Goal: Task Accomplishment & Management: Manage account settings

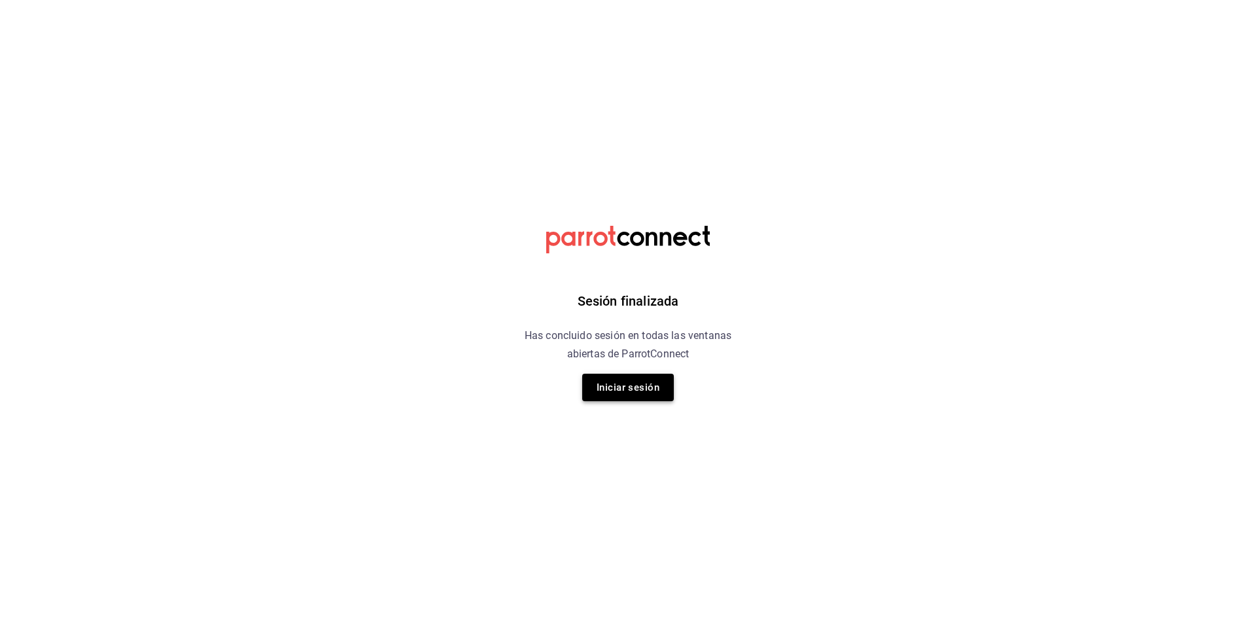
click at [631, 400] on button "Iniciar sesión" at bounding box center [628, 387] width 92 height 27
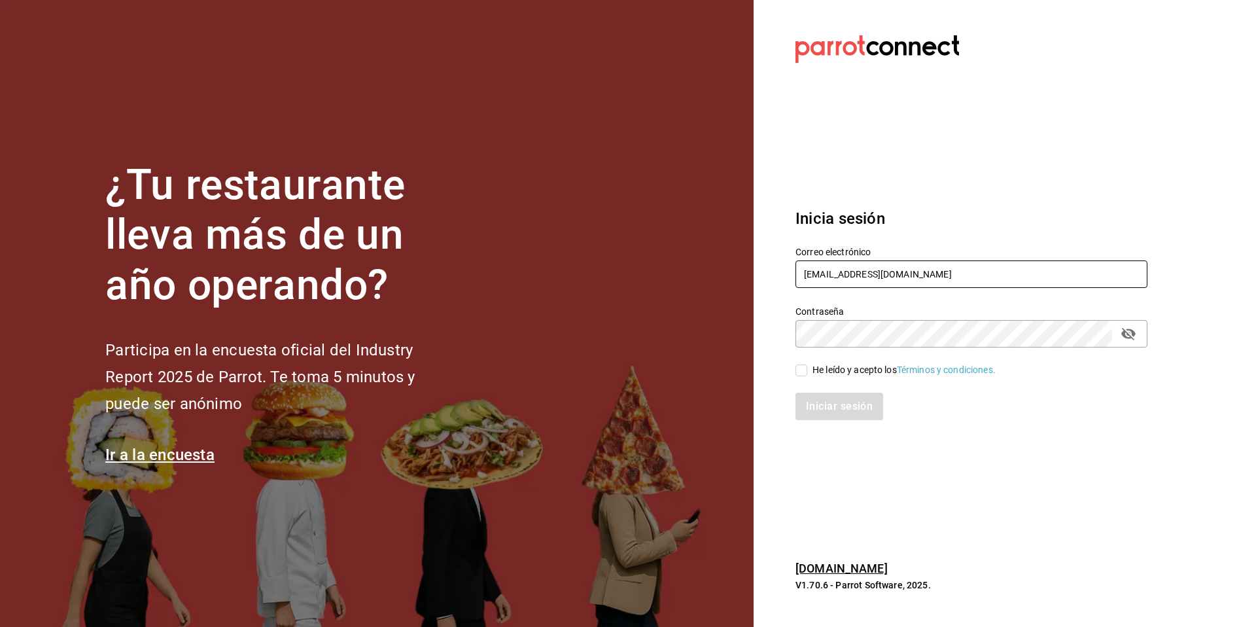
drag, startPoint x: 982, startPoint y: 277, endPoint x: 765, endPoint y: 261, distance: 217.8
click at [765, 261] on section "Datos incorrectos. Verifica que tu Correo o Contraseña estén bien escritos. Ini…" at bounding box center [966, 313] width 425 height 627
type input "cochinita@merida.com"
click at [822, 374] on div "He leído y acepto los Términos y condiciones." at bounding box center [904, 370] width 183 height 14
click at [807, 374] on input "He leído y acepto los Términos y condiciones." at bounding box center [802, 370] width 12 height 12
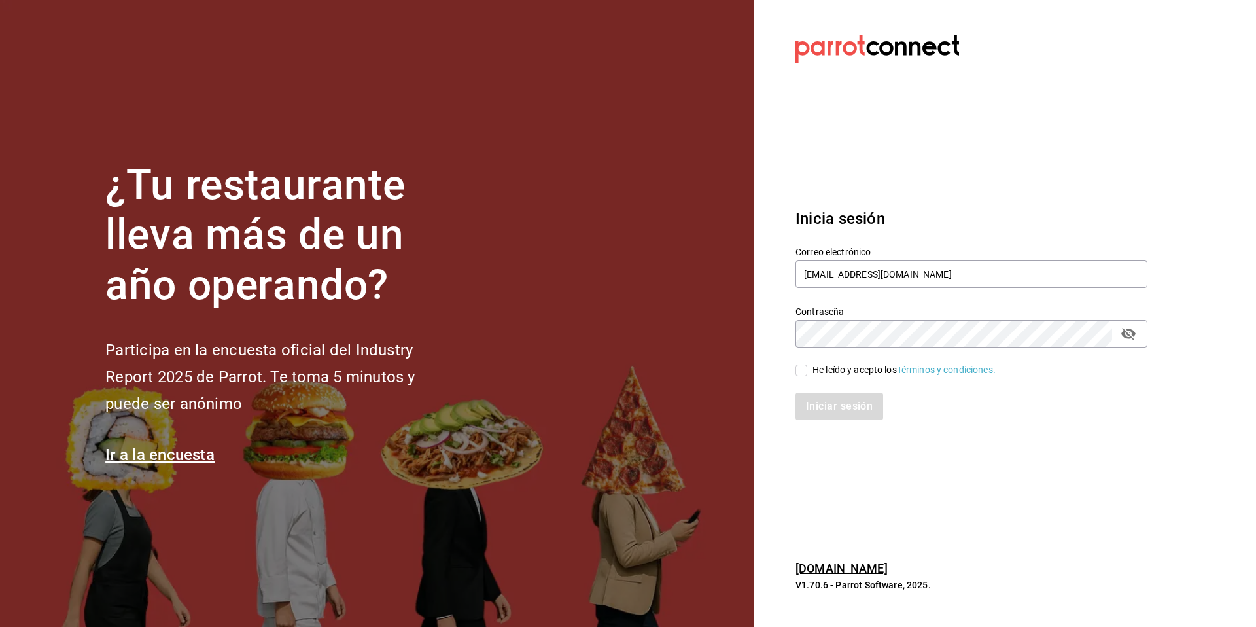
checkbox input "true"
click at [809, 406] on button "Iniciar sesión" at bounding box center [840, 406] width 89 height 27
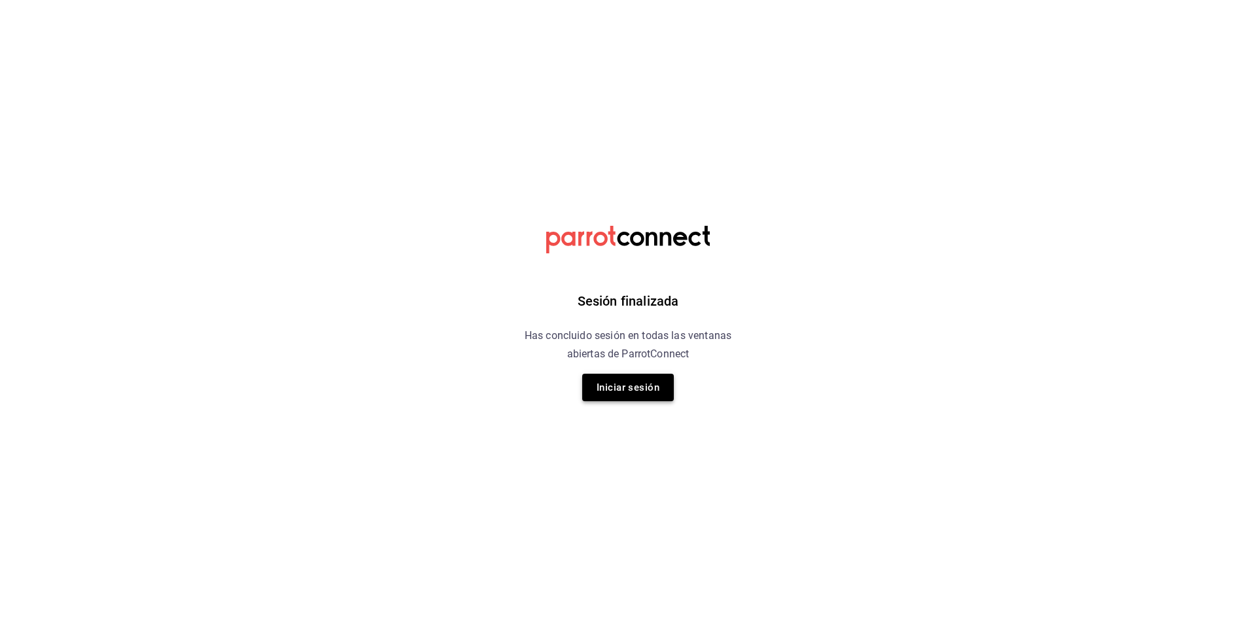
click at [647, 396] on button "Iniciar sesión" at bounding box center [628, 387] width 92 height 27
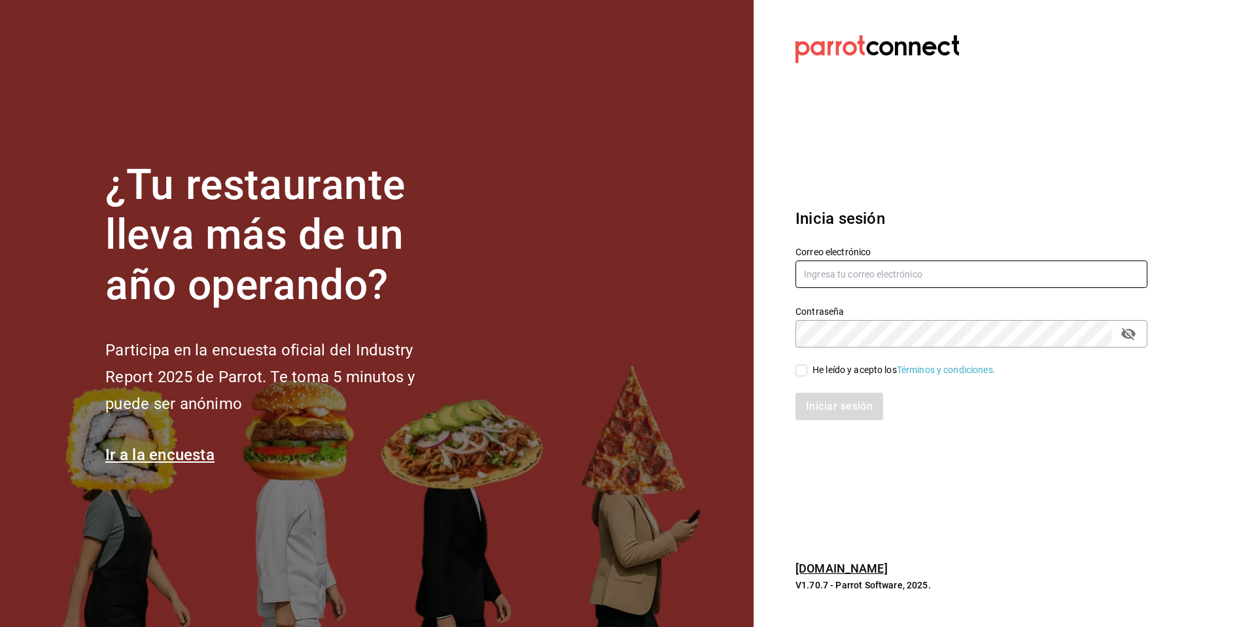
type input "[EMAIL_ADDRESS][DOMAIN_NAME]"
click at [827, 369] on div "He leído y acepto los Términos y condiciones." at bounding box center [904, 370] width 183 height 14
click at [807, 369] on input "He leído y acepto los Términos y condiciones." at bounding box center [802, 370] width 12 height 12
checkbox input "true"
click at [832, 404] on button "Iniciar sesión" at bounding box center [840, 406] width 89 height 27
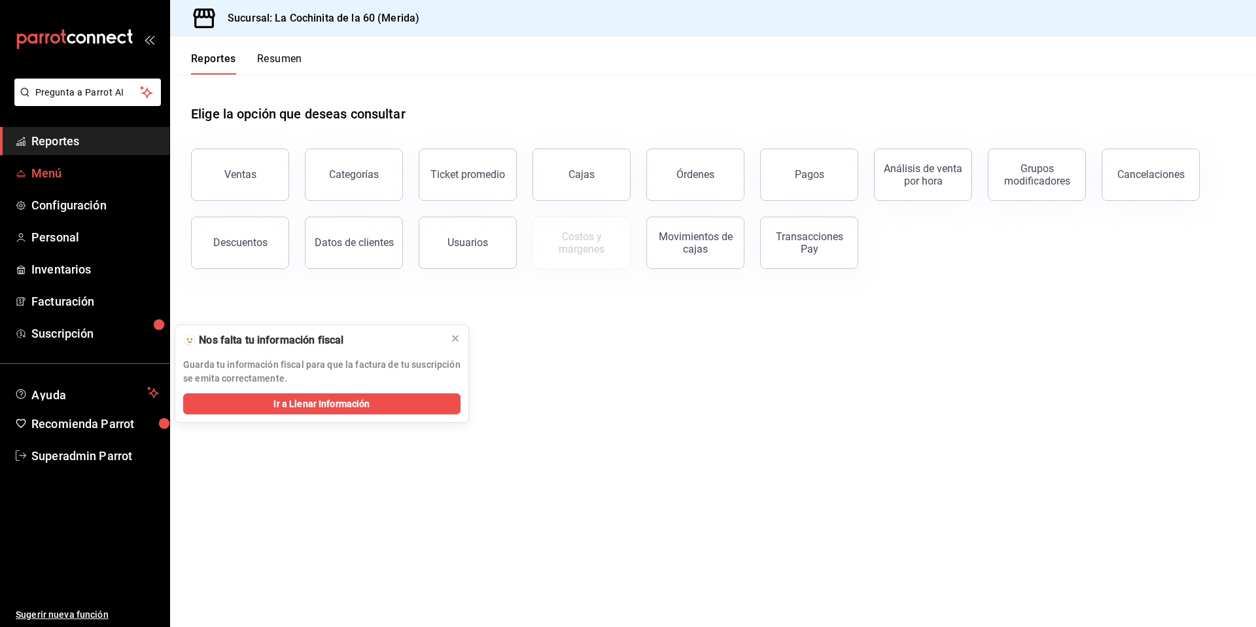
click at [48, 182] on link "Menú" at bounding box center [84, 173] width 169 height 28
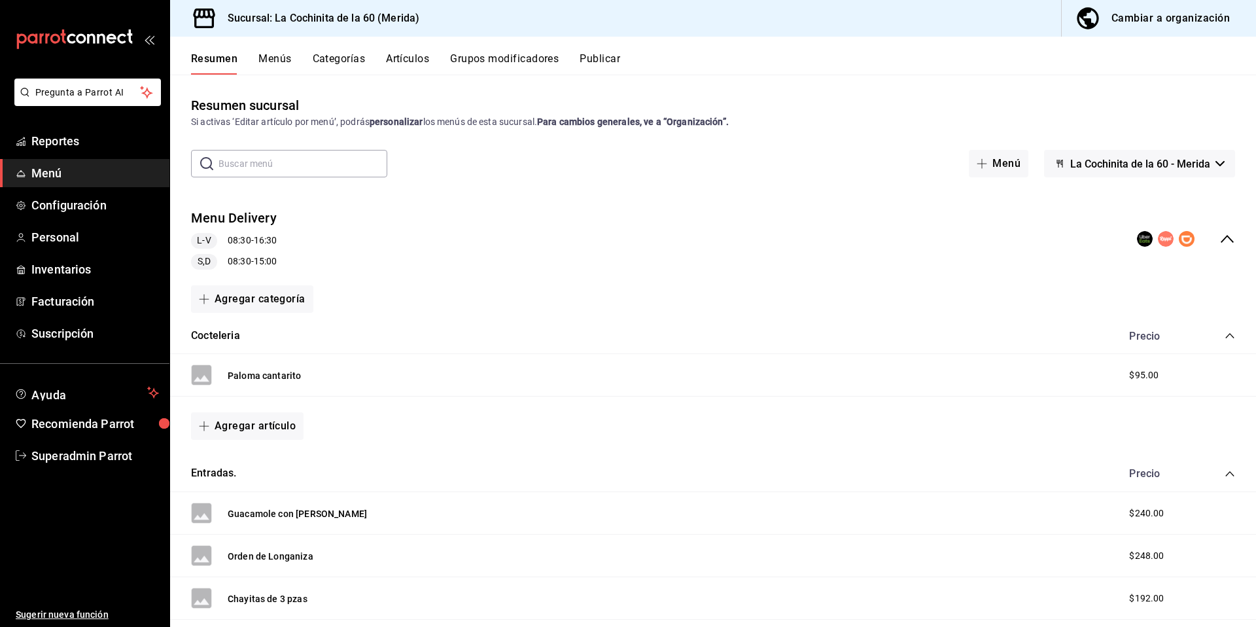
click at [270, 62] on button "Menús" at bounding box center [274, 63] width 33 height 22
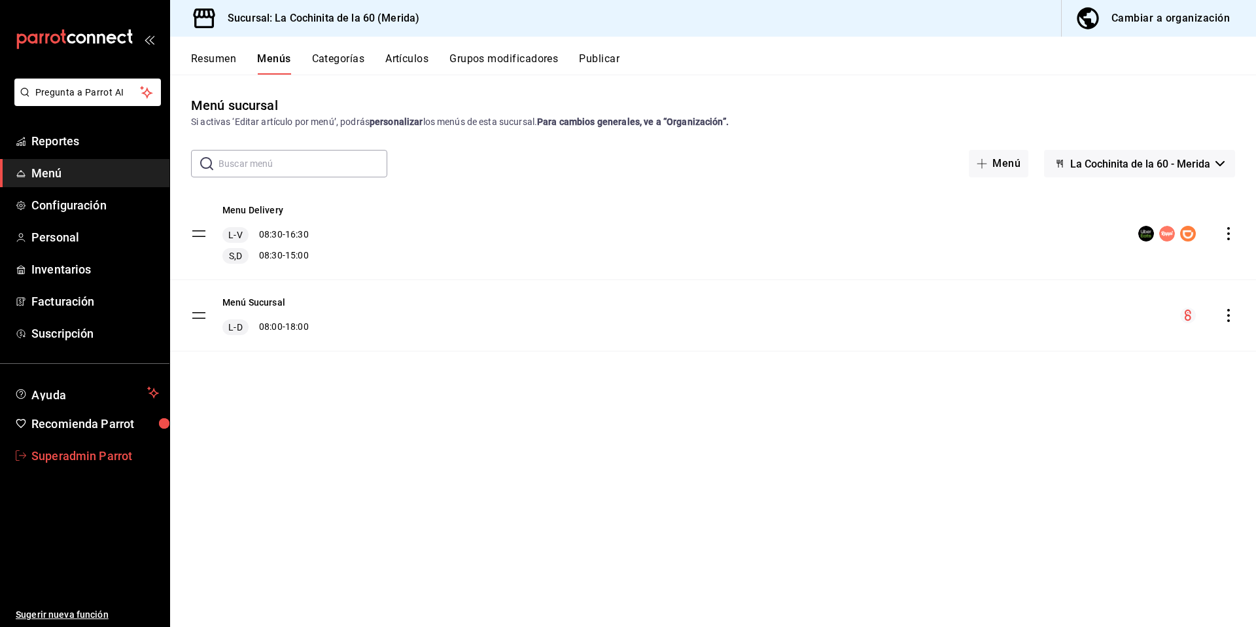
click at [62, 465] on link "Superadmin Parrot" at bounding box center [84, 456] width 169 height 28
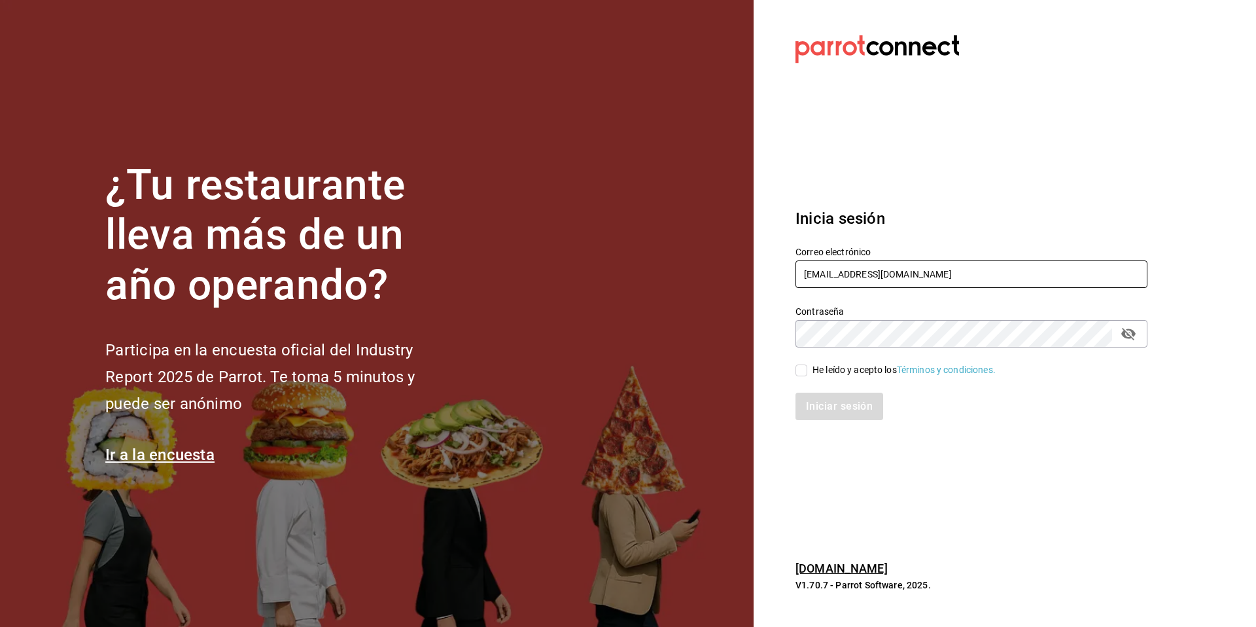
click at [905, 273] on input "[EMAIL_ADDRESS][DOMAIN_NAME]" at bounding box center [972, 273] width 352 height 27
drag, startPoint x: 905, startPoint y: 273, endPoint x: 790, endPoint y: 262, distance: 116.3
click at [790, 262] on div "Correo electrónico [EMAIL_ADDRESS][DOMAIN_NAME]" at bounding box center [964, 260] width 368 height 60
type input "[EMAIL_ADDRESS][DOMAIN_NAME]"
click at [816, 375] on div "He leído y acepto los Términos y condiciones." at bounding box center [904, 370] width 183 height 14
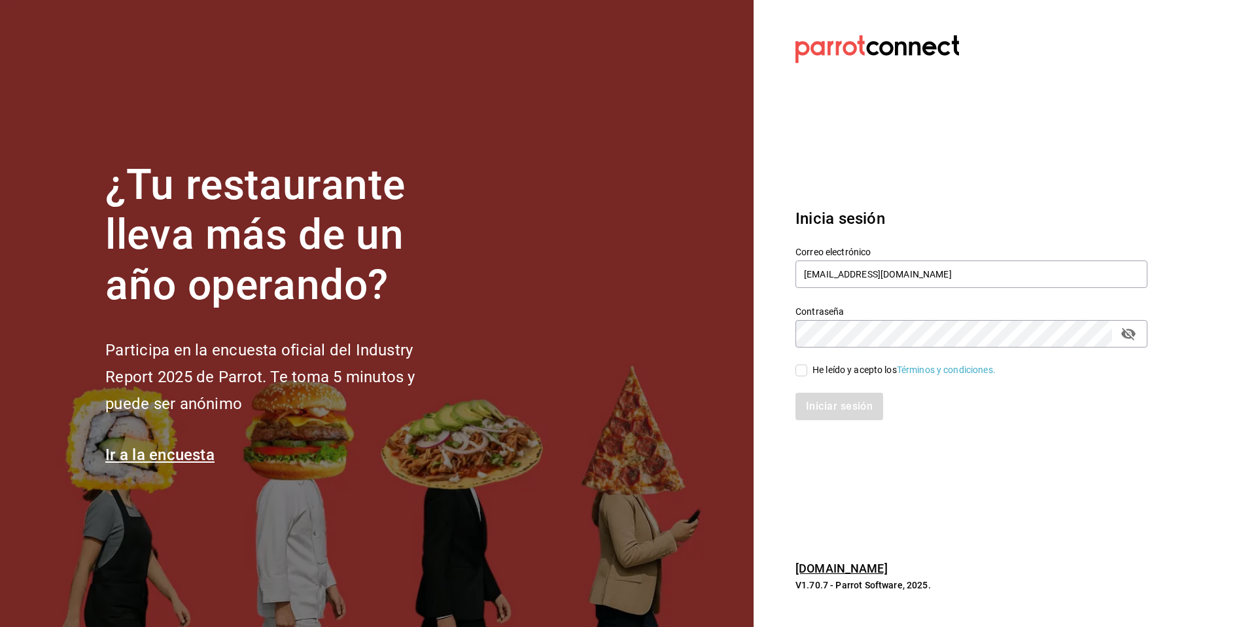
click at [807, 375] on input "He leído y acepto los Términos y condiciones." at bounding box center [802, 370] width 12 height 12
checkbox input "true"
click at [824, 404] on button "Iniciar sesión" at bounding box center [840, 406] width 89 height 27
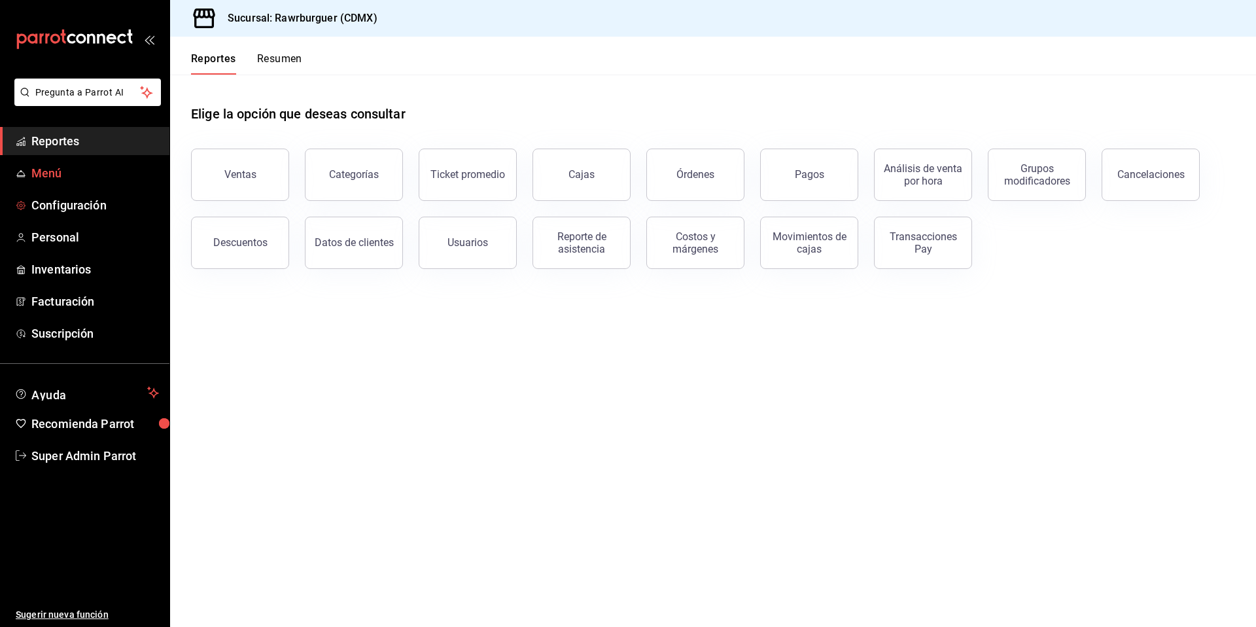
click at [62, 171] on span "Menú" at bounding box center [95, 173] width 128 height 18
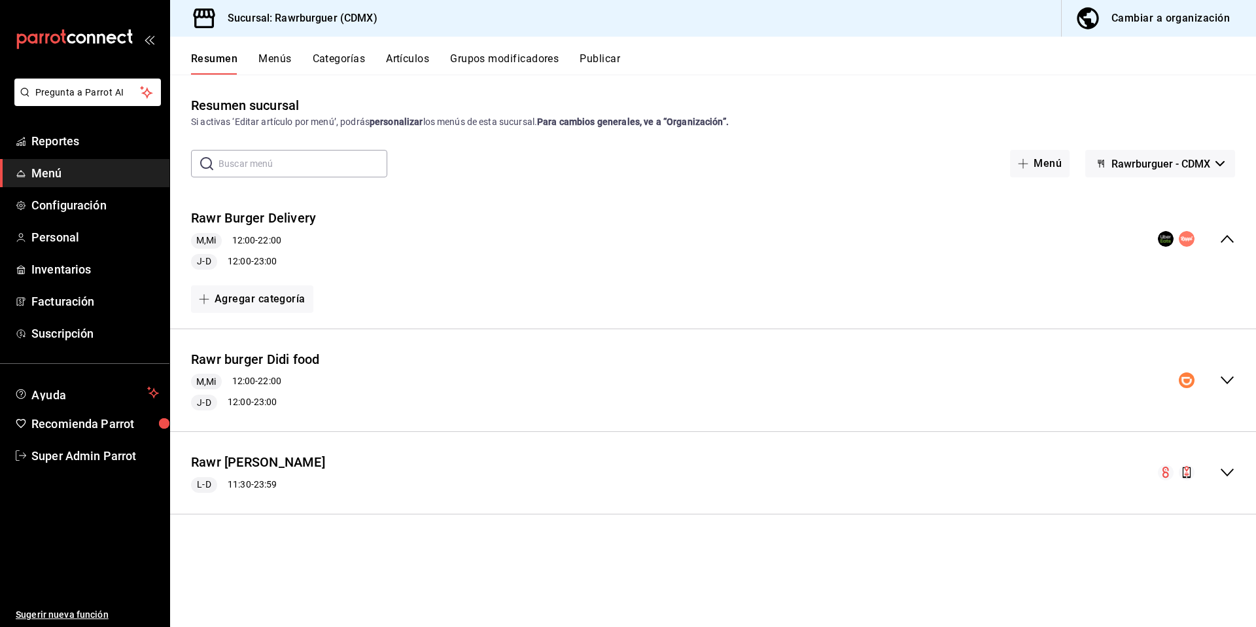
click at [1229, 237] on icon "collapse-menu-row" at bounding box center [1227, 239] width 13 height 8
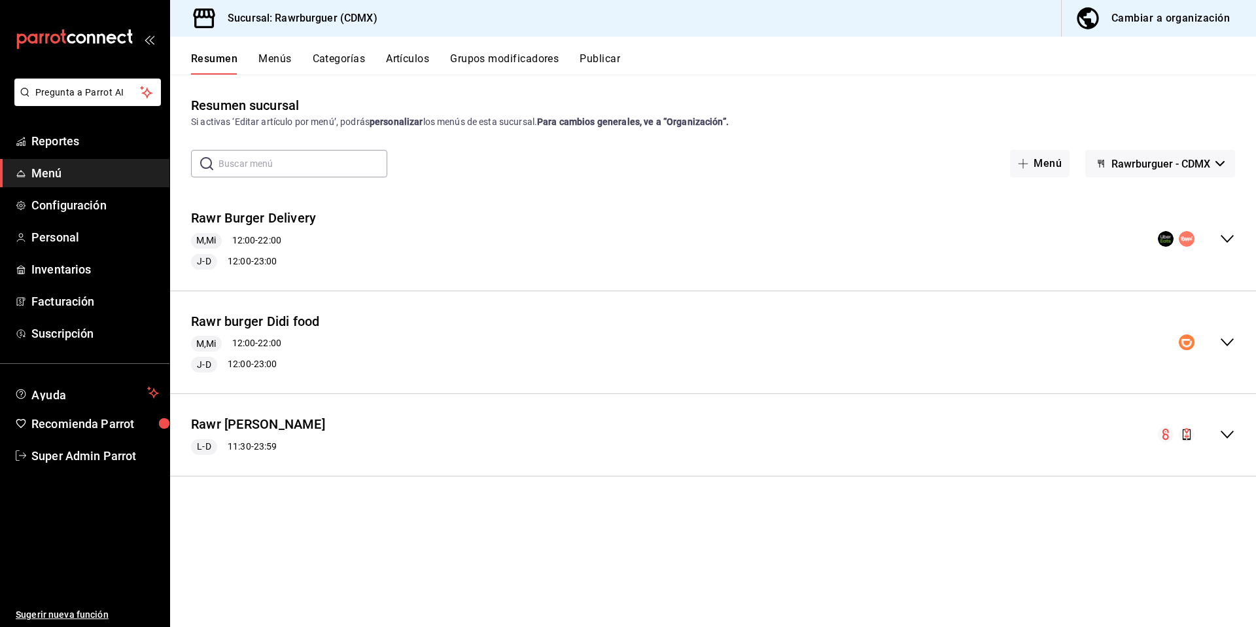
click at [1229, 237] on icon "collapse-menu-row" at bounding box center [1227, 239] width 16 height 16
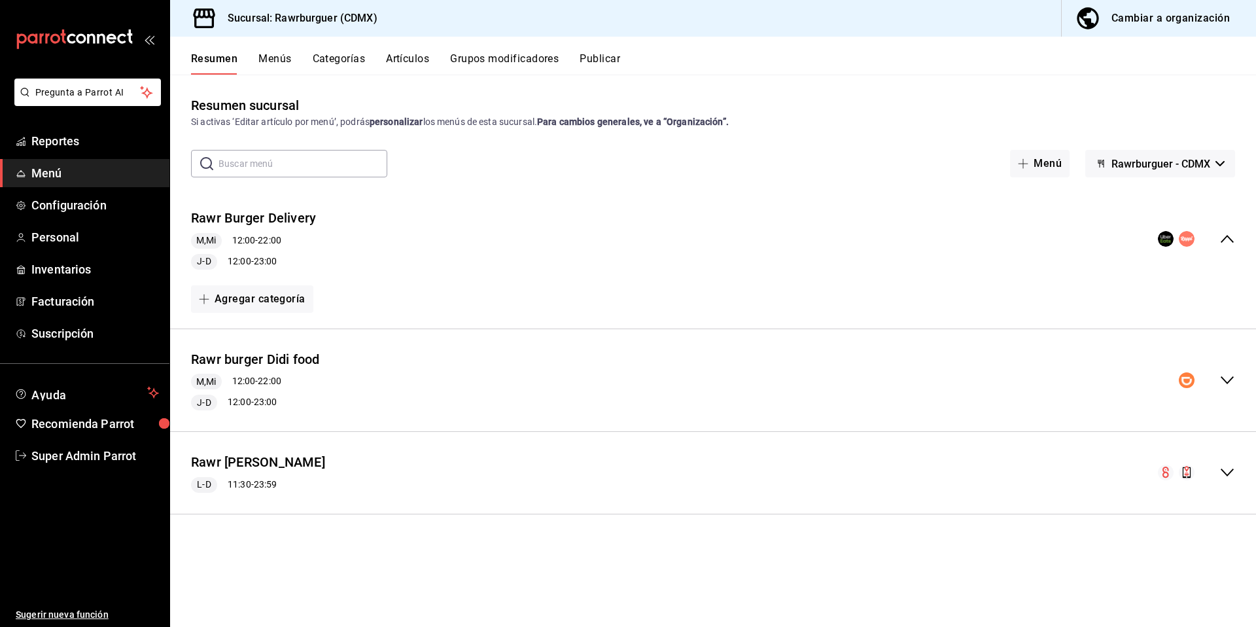
click at [1227, 471] on icon "collapse-menu-row" at bounding box center [1227, 473] width 16 height 16
click at [1227, 471] on div "Rawr Burger Del Valle L-D 11:30 - 23:59" at bounding box center [713, 472] width 1086 height 61
click at [1226, 374] on icon "collapse-menu-row" at bounding box center [1227, 380] width 16 height 16
click at [1234, 245] on icon "collapse-menu-row" at bounding box center [1227, 239] width 16 height 16
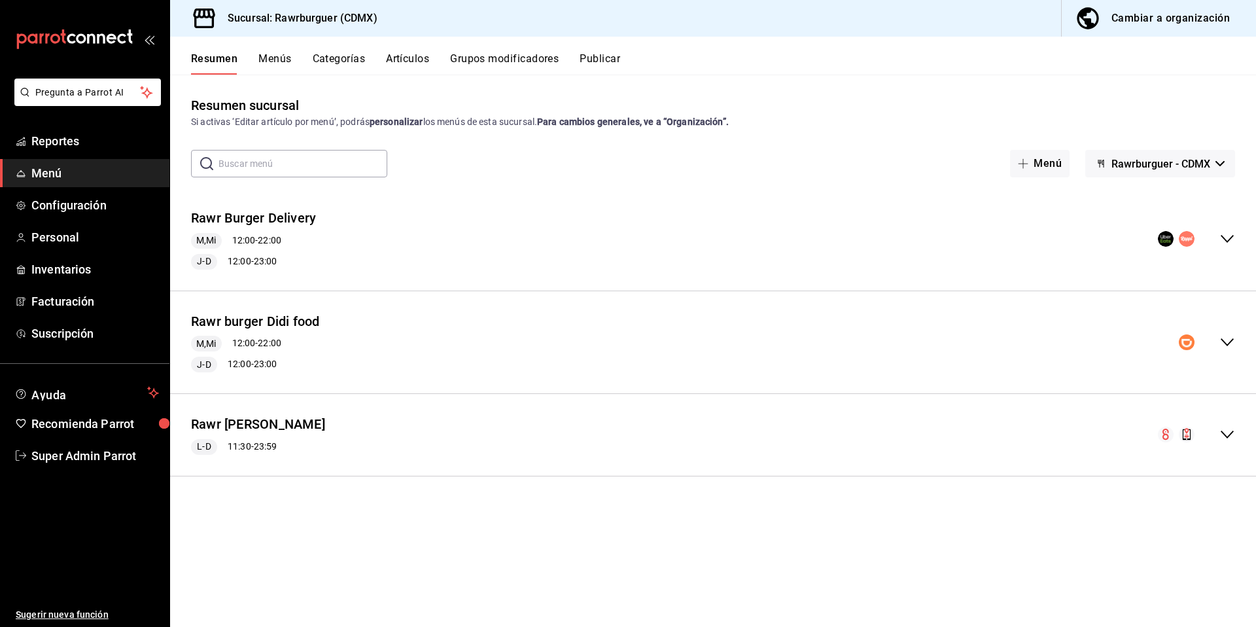
click at [1234, 245] on icon "collapse-menu-row" at bounding box center [1227, 239] width 16 height 16
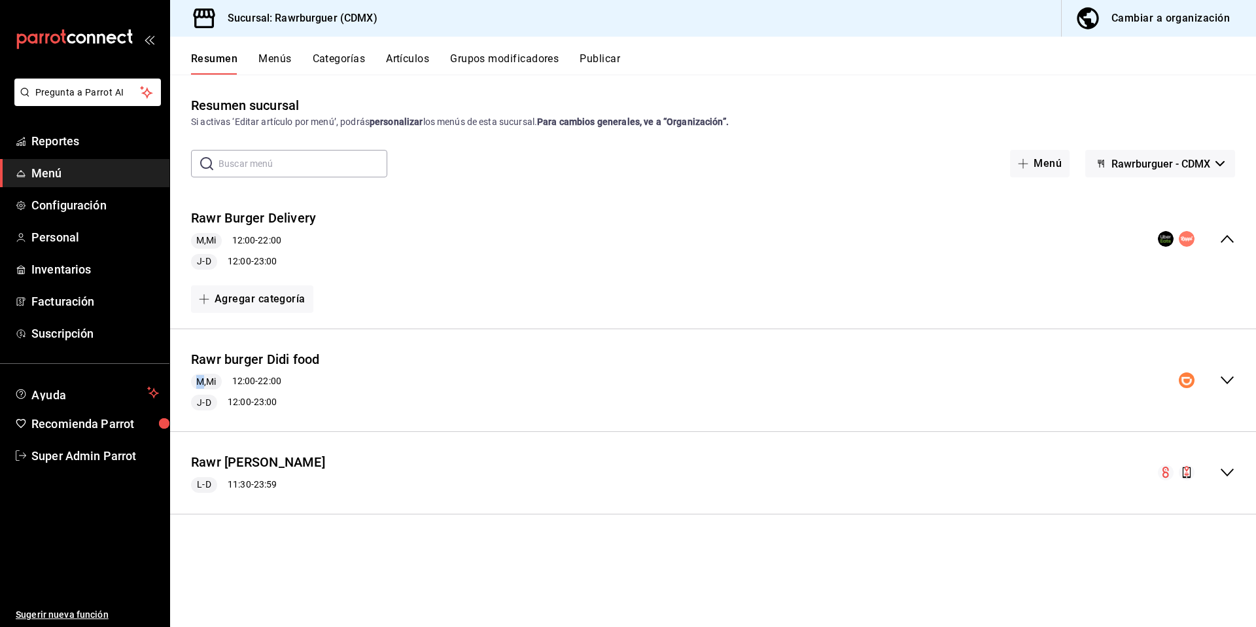
click at [264, 69] on button "Menús" at bounding box center [274, 63] width 33 height 22
